Goal: Information Seeking & Learning: Understand process/instructions

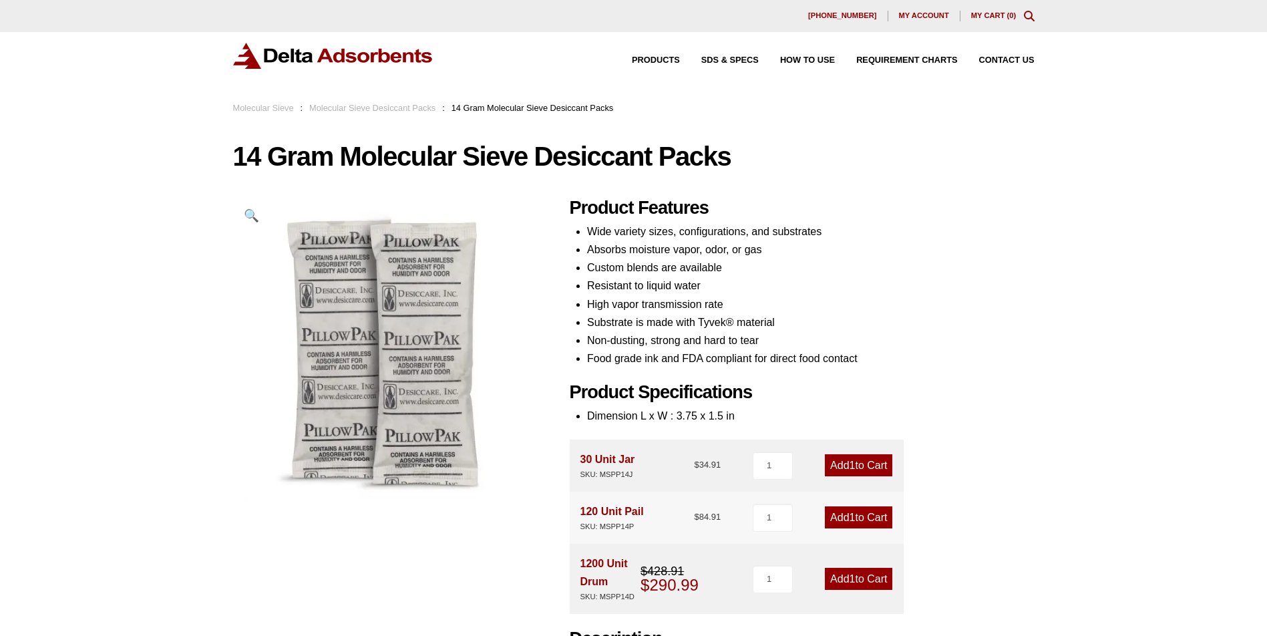
scroll to position [65, 0]
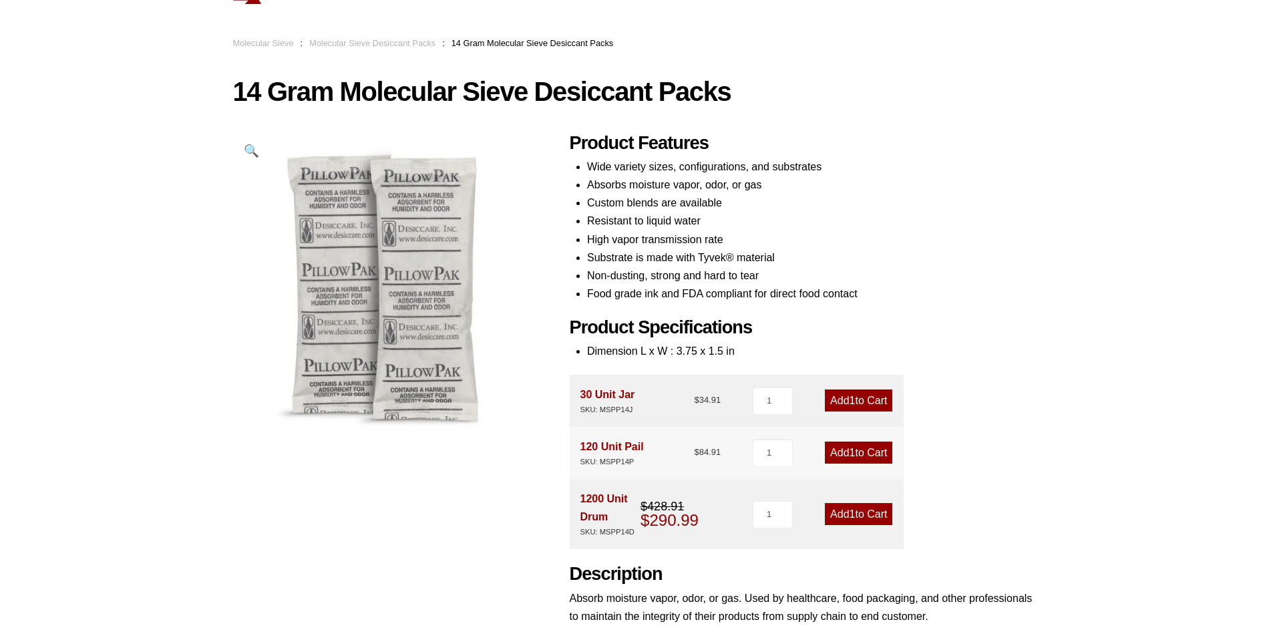
click at [854, 183] on li "Absorbs moisture vapor, odor, or gas" at bounding box center [811, 185] width 448 height 18
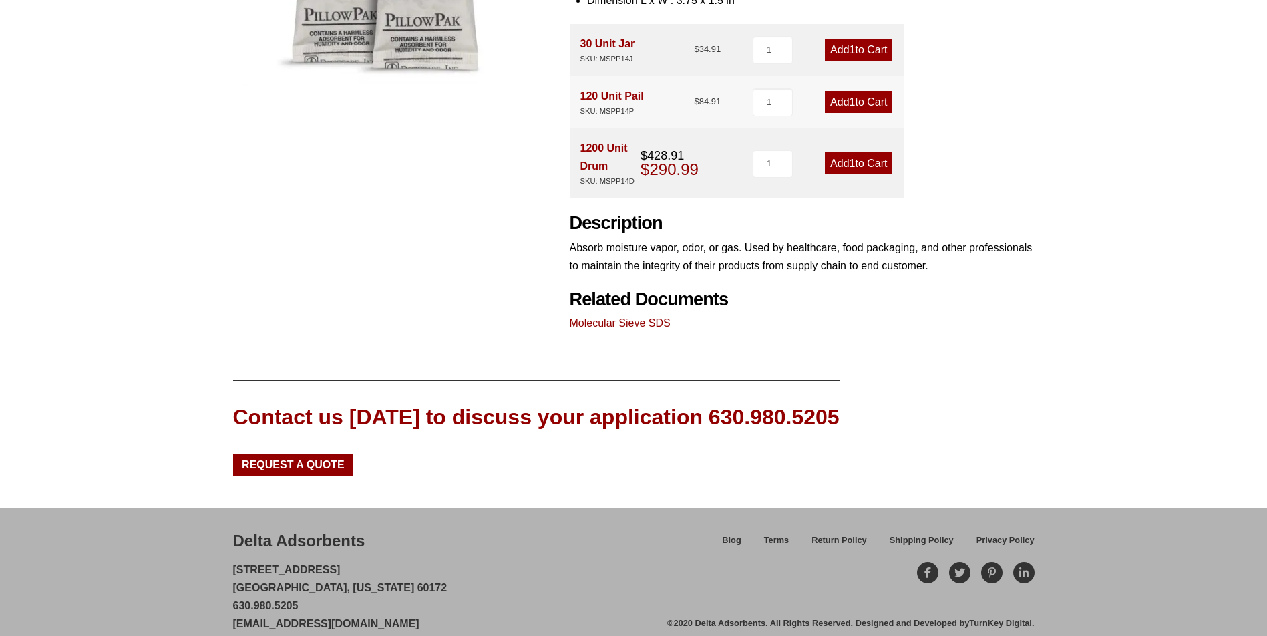
scroll to position [434, 0]
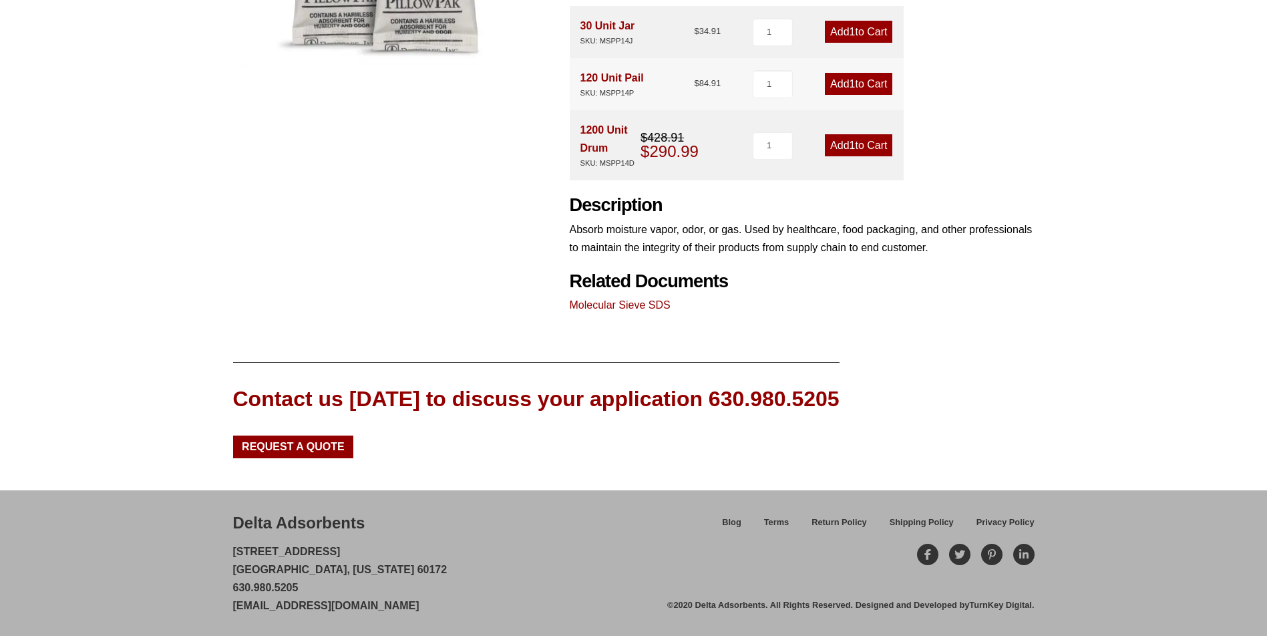
click at [623, 310] on link "Molecular Sieve SDS" at bounding box center [620, 304] width 101 height 11
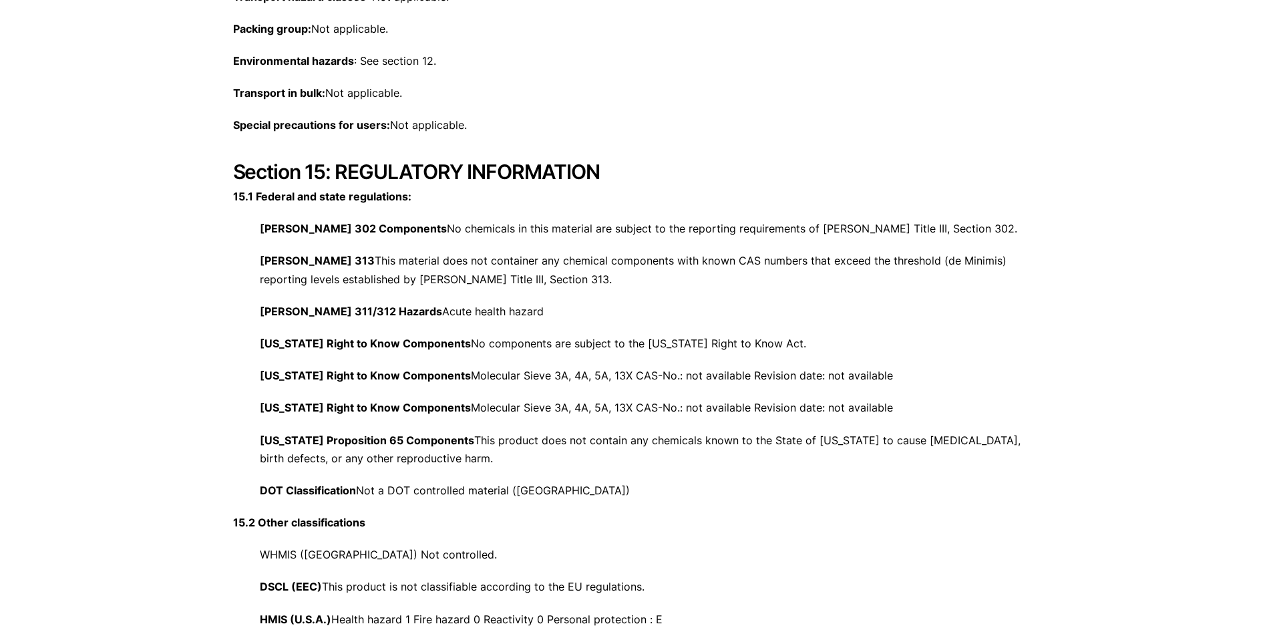
scroll to position [4409, 0]
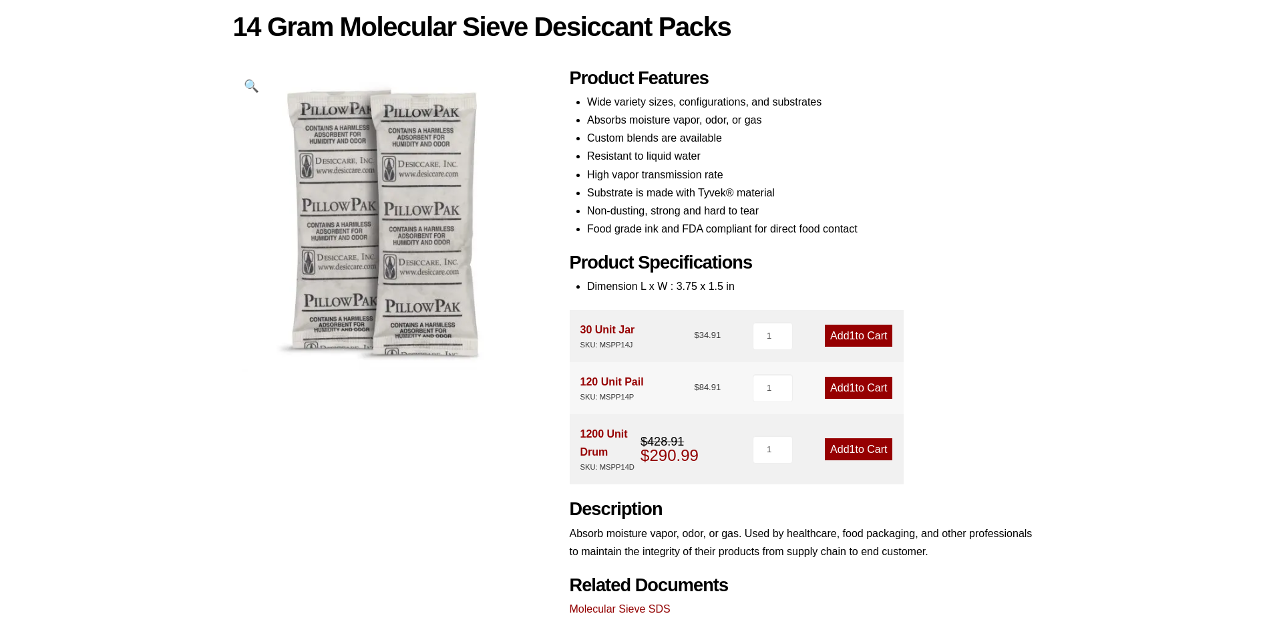
scroll to position [325, 0]
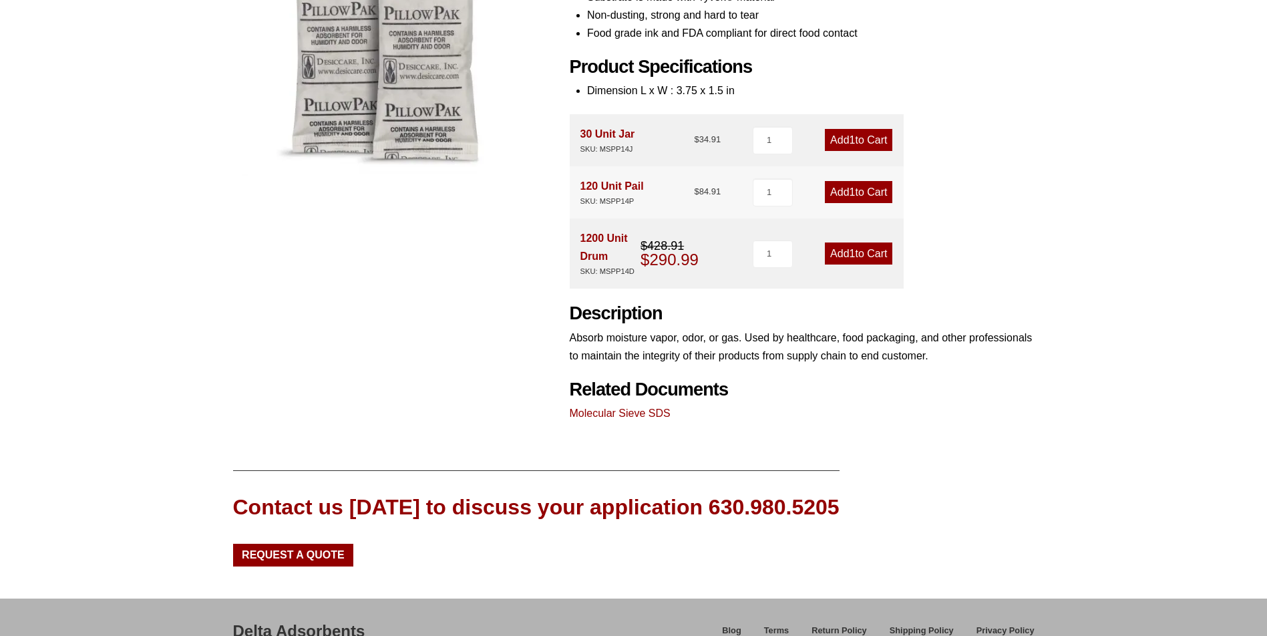
click at [605, 418] on link "Molecular Sieve SDS" at bounding box center [620, 413] width 101 height 11
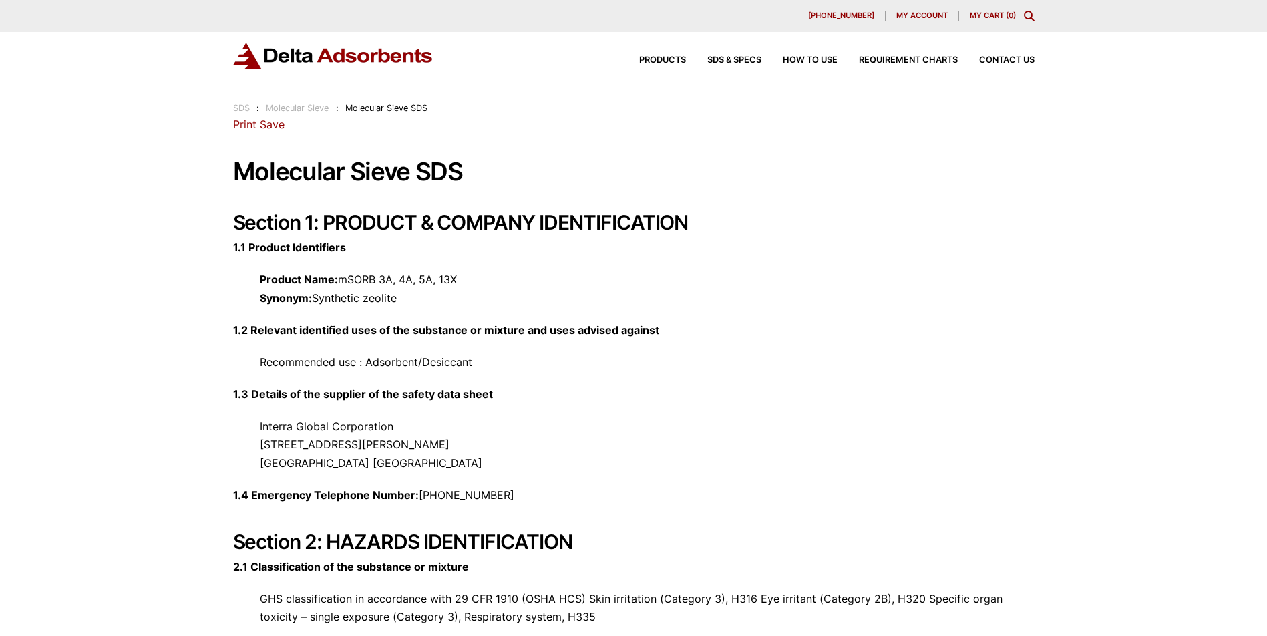
click at [764, 277] on p "Product Name: mSORB 3A, 4A, 5A, 13X Synonym: Synthetic zeolite" at bounding box center [634, 289] width 802 height 36
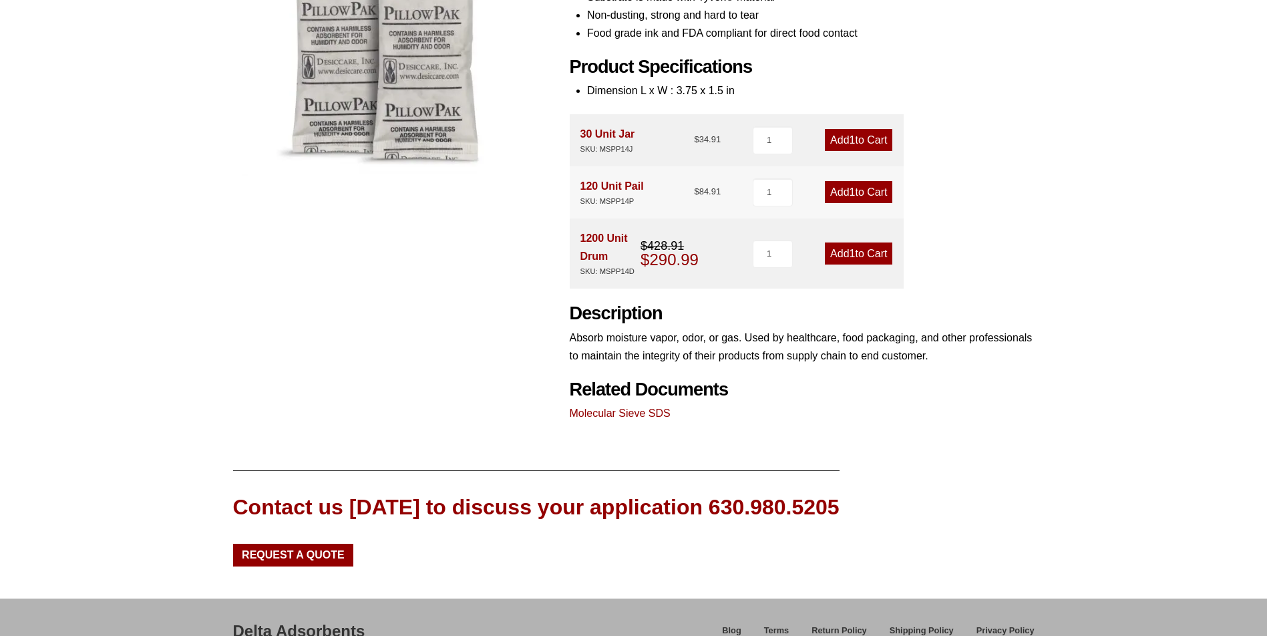
scroll to position [325, 0]
drag, startPoint x: 599, startPoint y: 272, endPoint x: 636, endPoint y: 269, distance: 36.8
click at [636, 269] on div "SKU: MSPP14D" at bounding box center [611, 271] width 61 height 13
